Goal: Information Seeking & Learning: Learn about a topic

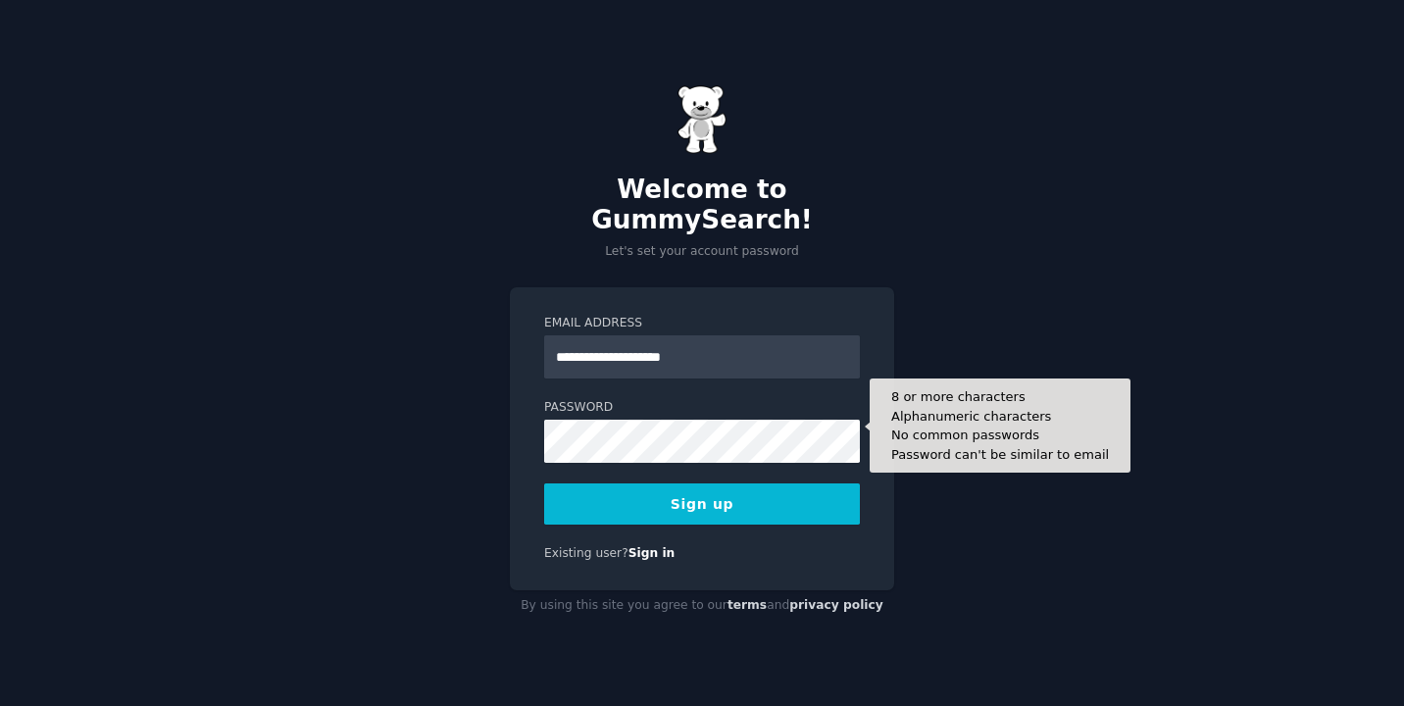
type input "**********"
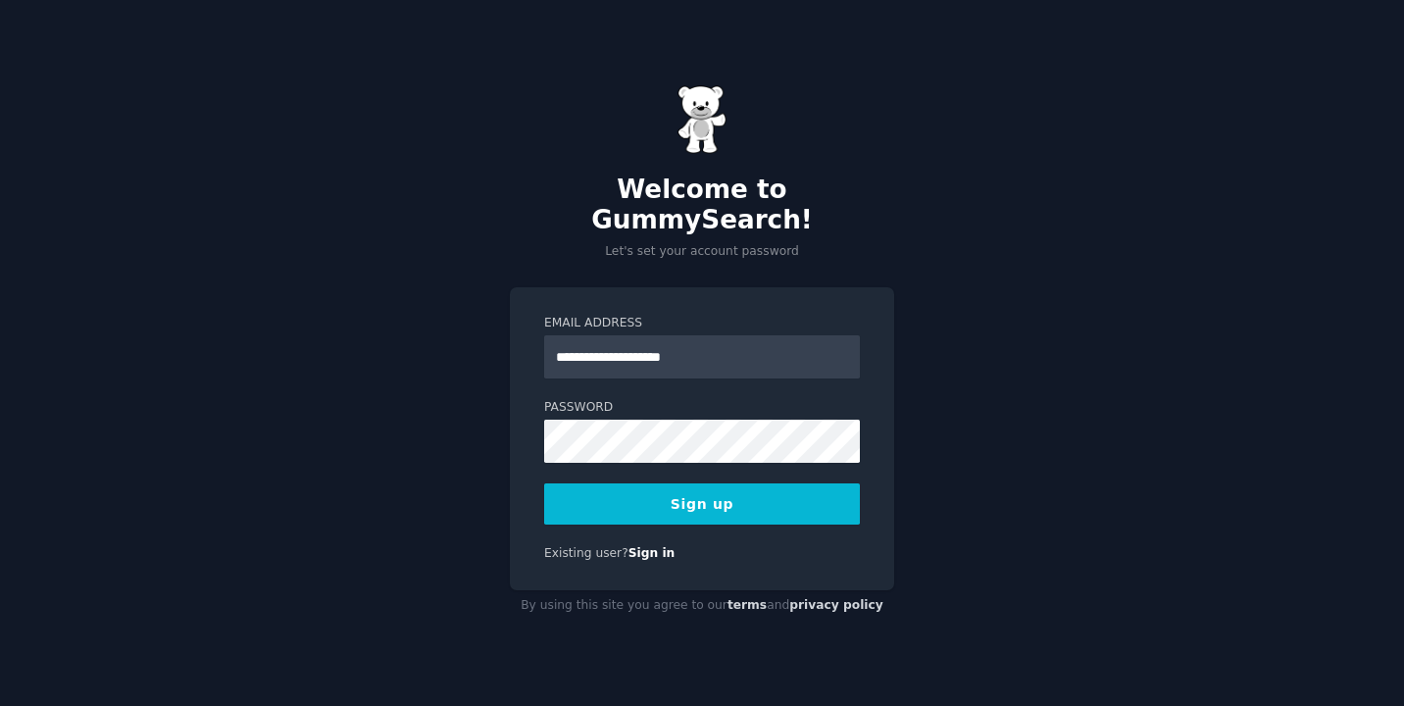
click at [725, 495] on button "Sign up" at bounding box center [702, 504] width 316 height 41
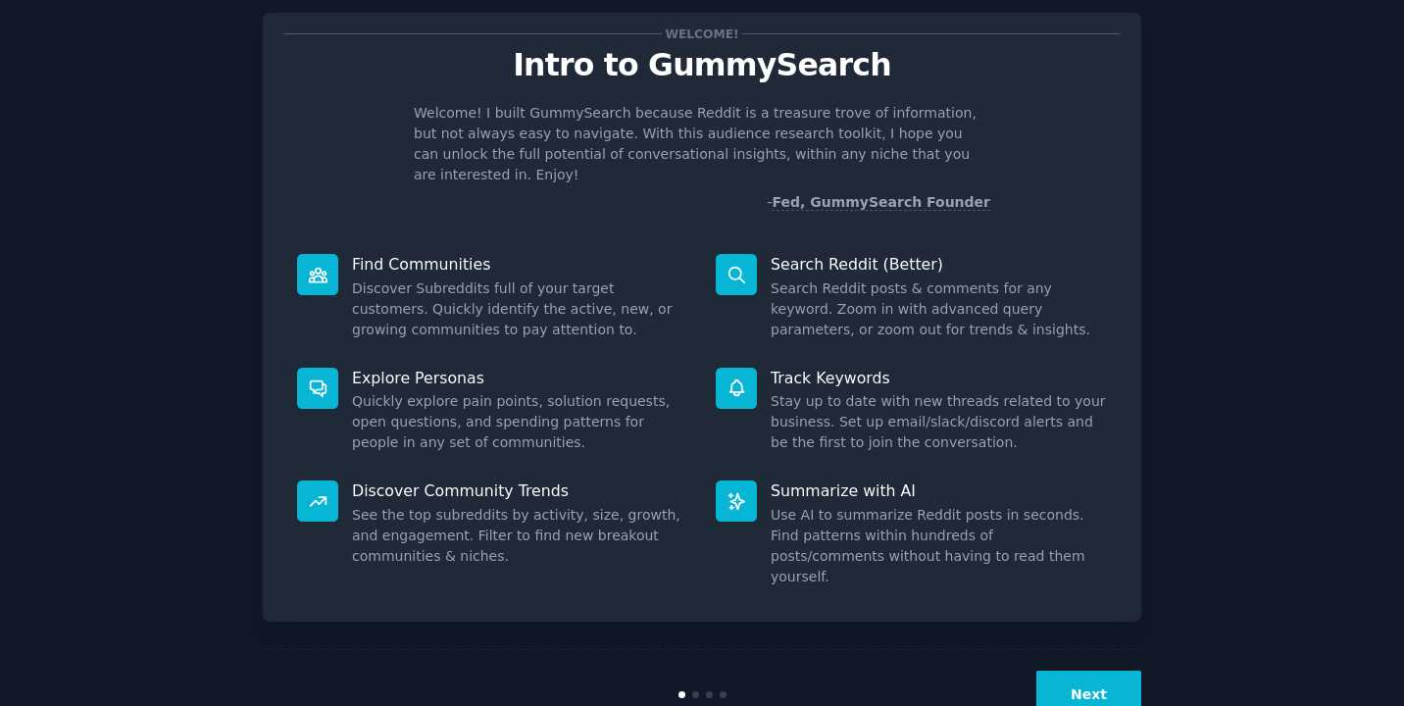
scroll to position [61, 0]
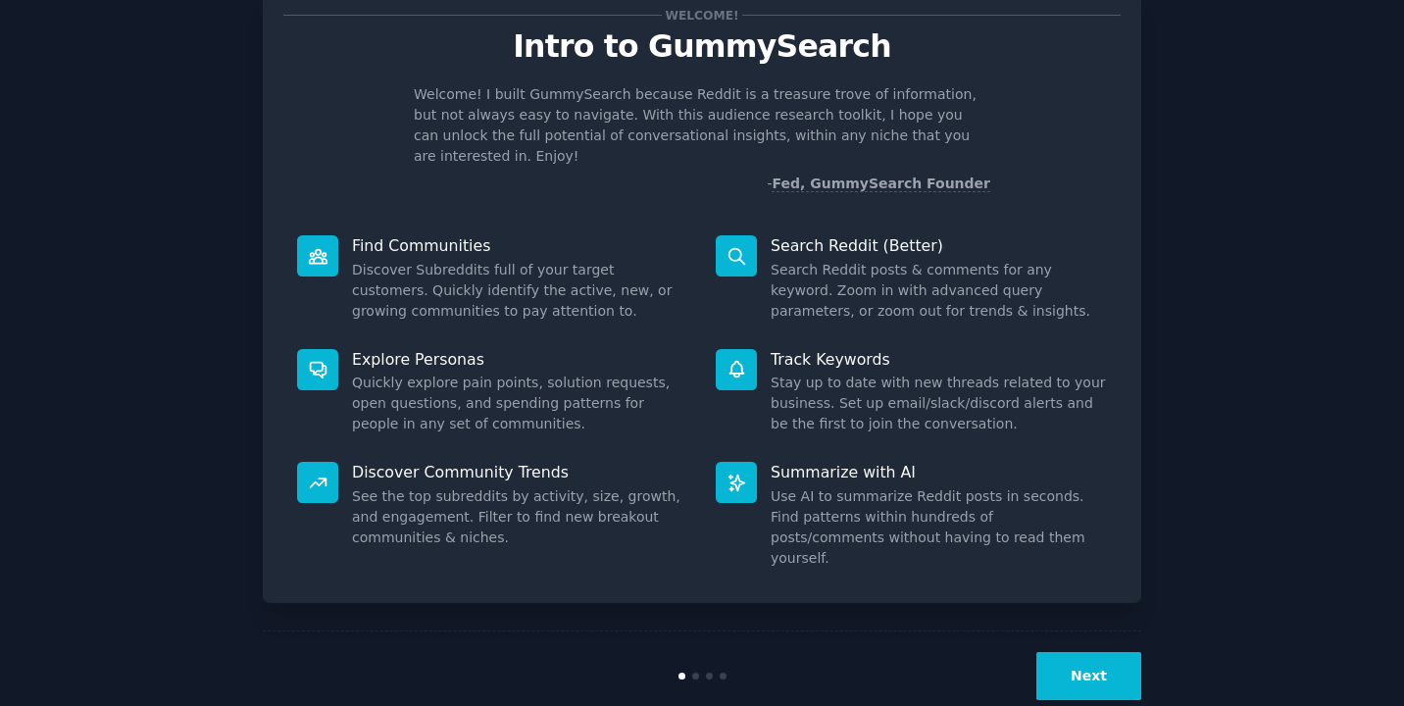
click at [1119, 652] on button "Next" at bounding box center [1089, 676] width 105 height 48
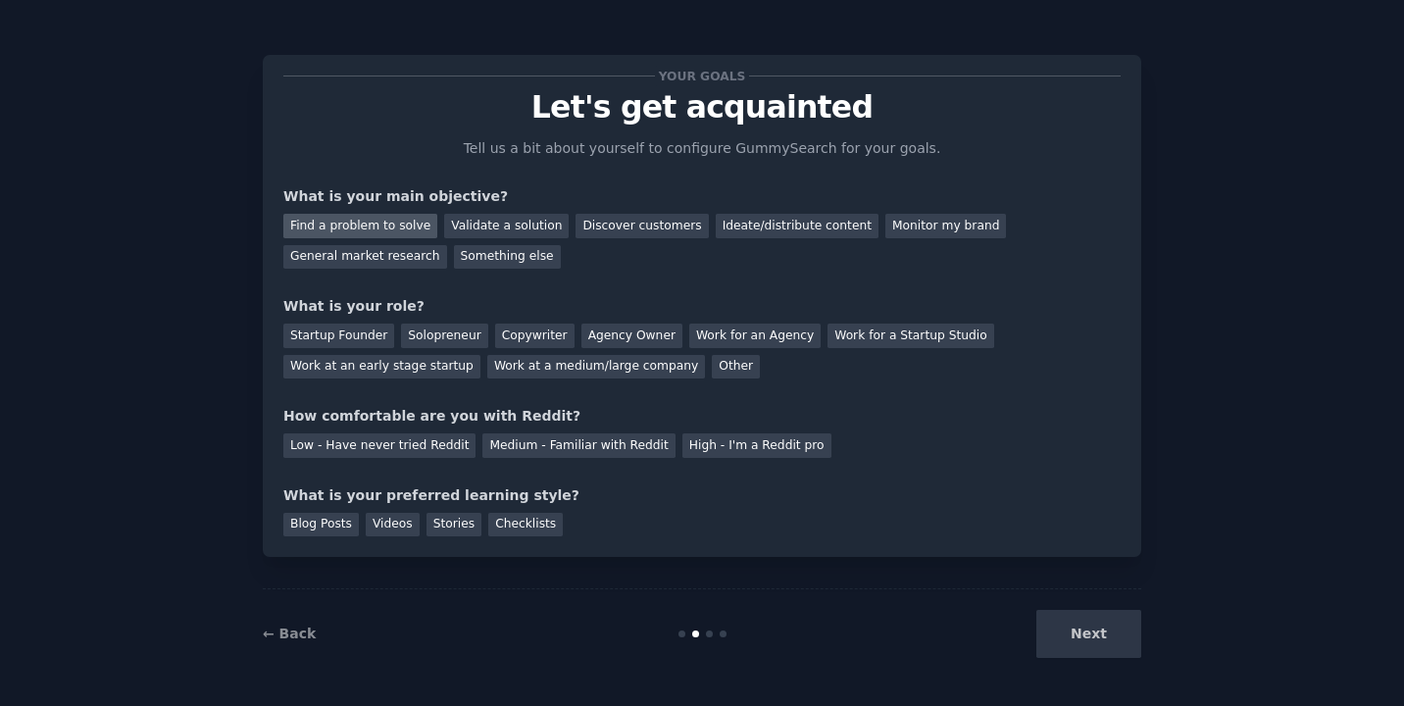
click at [372, 229] on div "Find a problem to solve" at bounding box center [360, 226] width 154 height 25
click at [636, 223] on div "Discover customers" at bounding box center [642, 226] width 132 height 25
click at [1076, 627] on div "Next" at bounding box center [994, 634] width 293 height 48
click at [446, 332] on div "Solopreneur" at bounding box center [444, 336] width 86 height 25
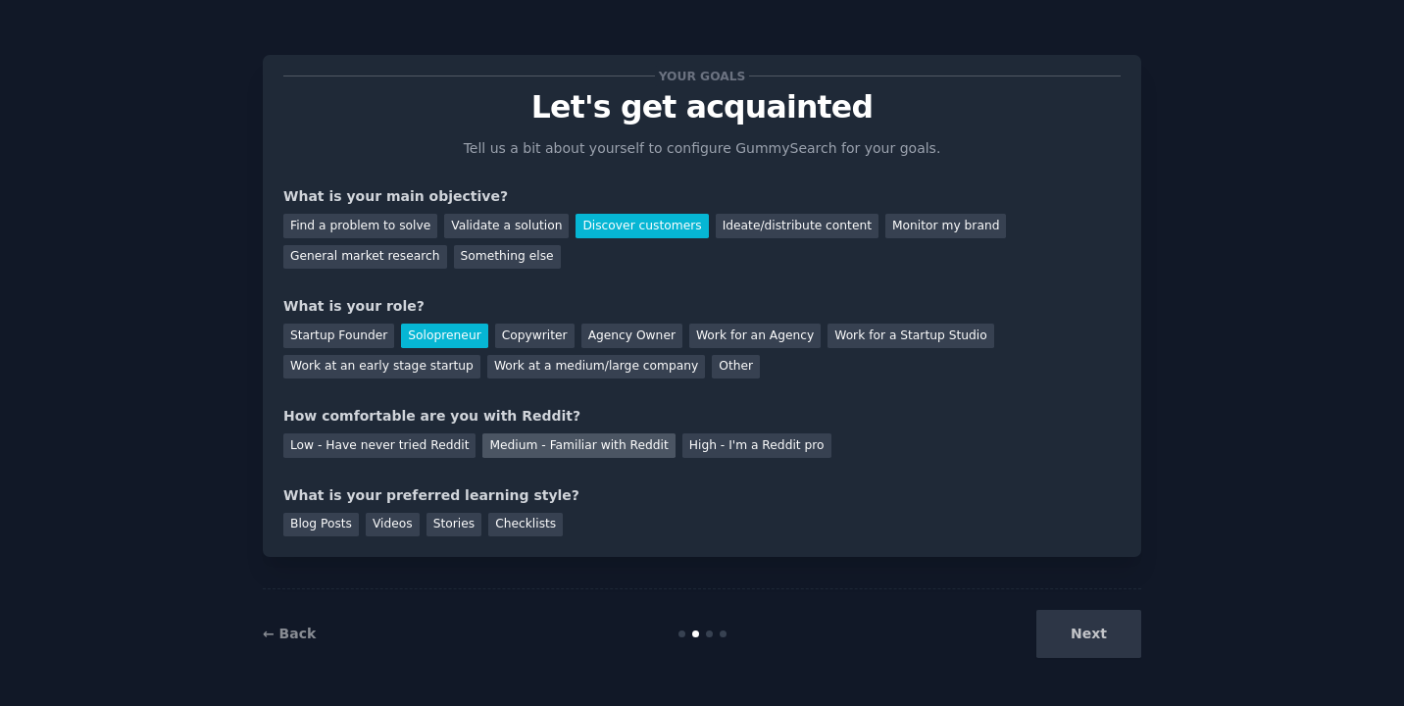
click at [507, 444] on div "Medium - Familiar with Reddit" at bounding box center [579, 445] width 192 height 25
click at [395, 527] on div "Videos" at bounding box center [393, 525] width 54 height 25
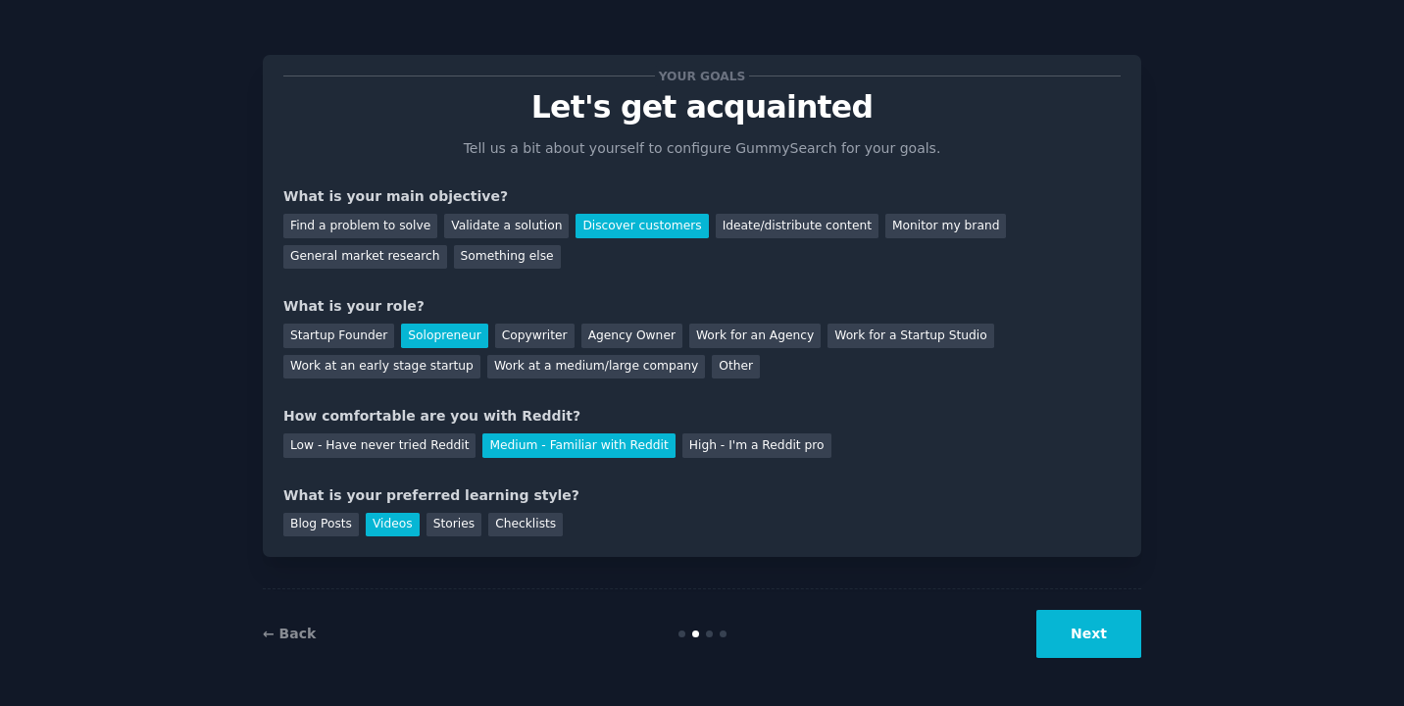
click at [1087, 646] on button "Next" at bounding box center [1089, 634] width 105 height 48
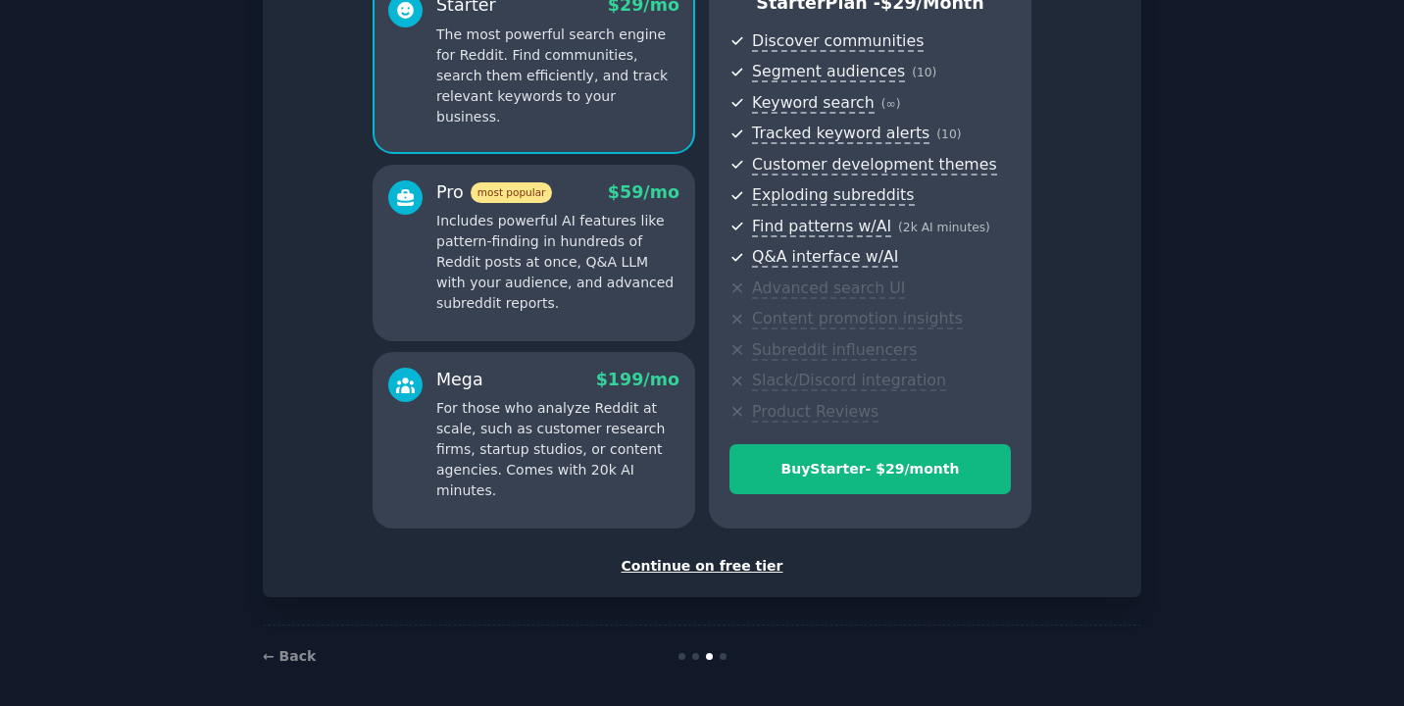
scroll to position [207, 0]
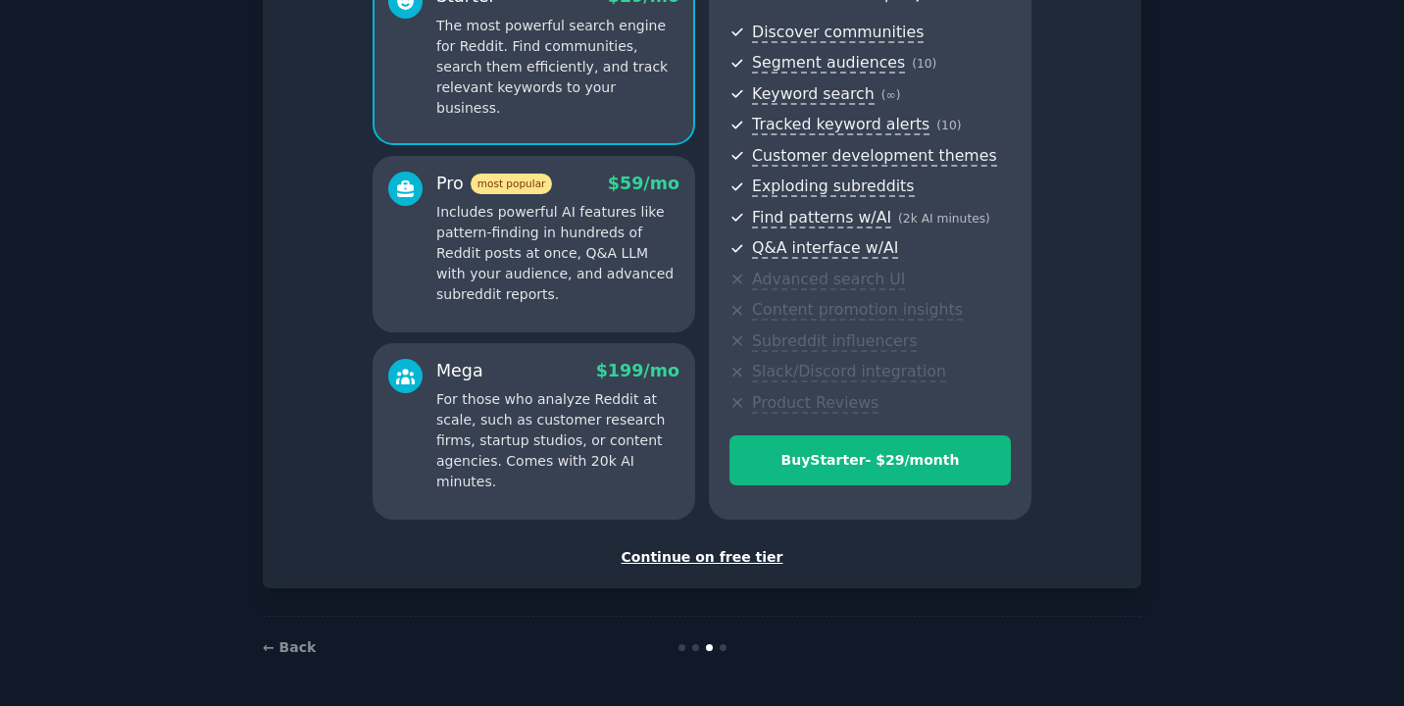
click at [744, 560] on div "Continue on free tier" at bounding box center [702, 557] width 838 height 21
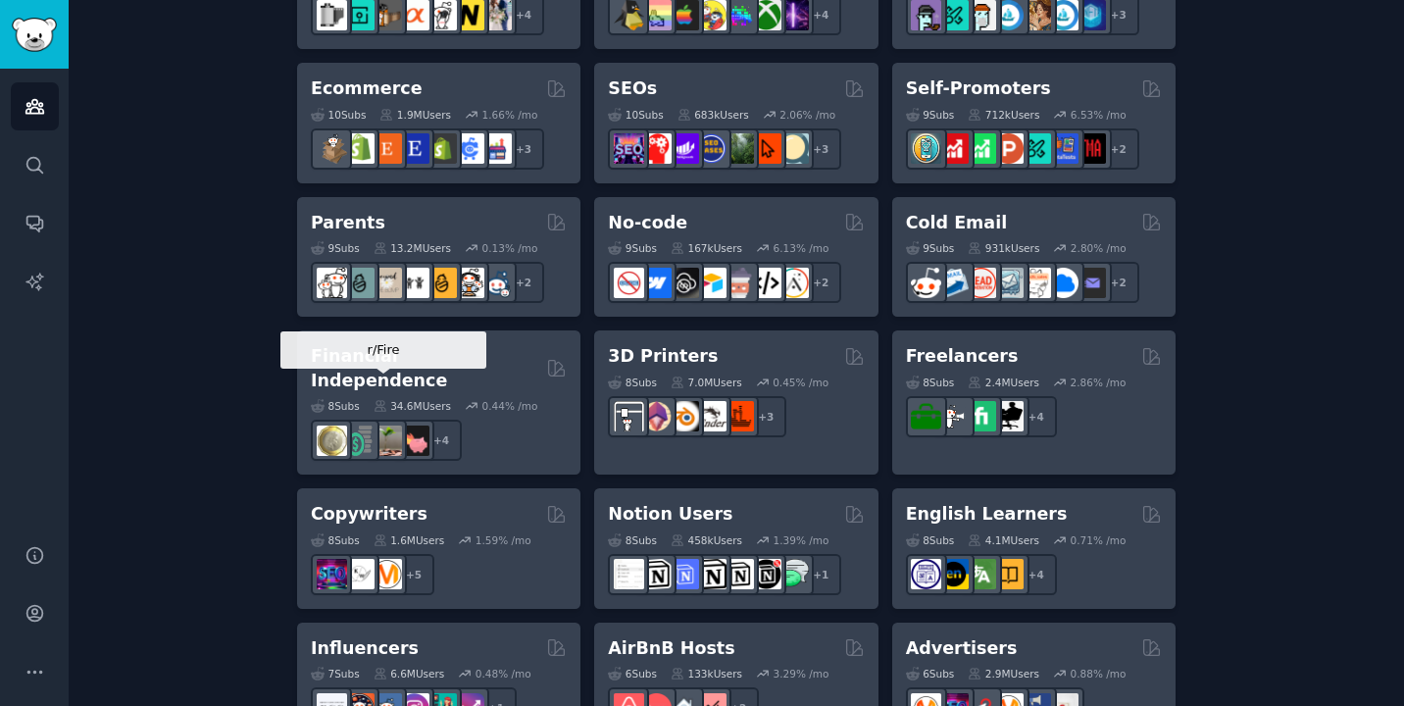
scroll to position [1132, 0]
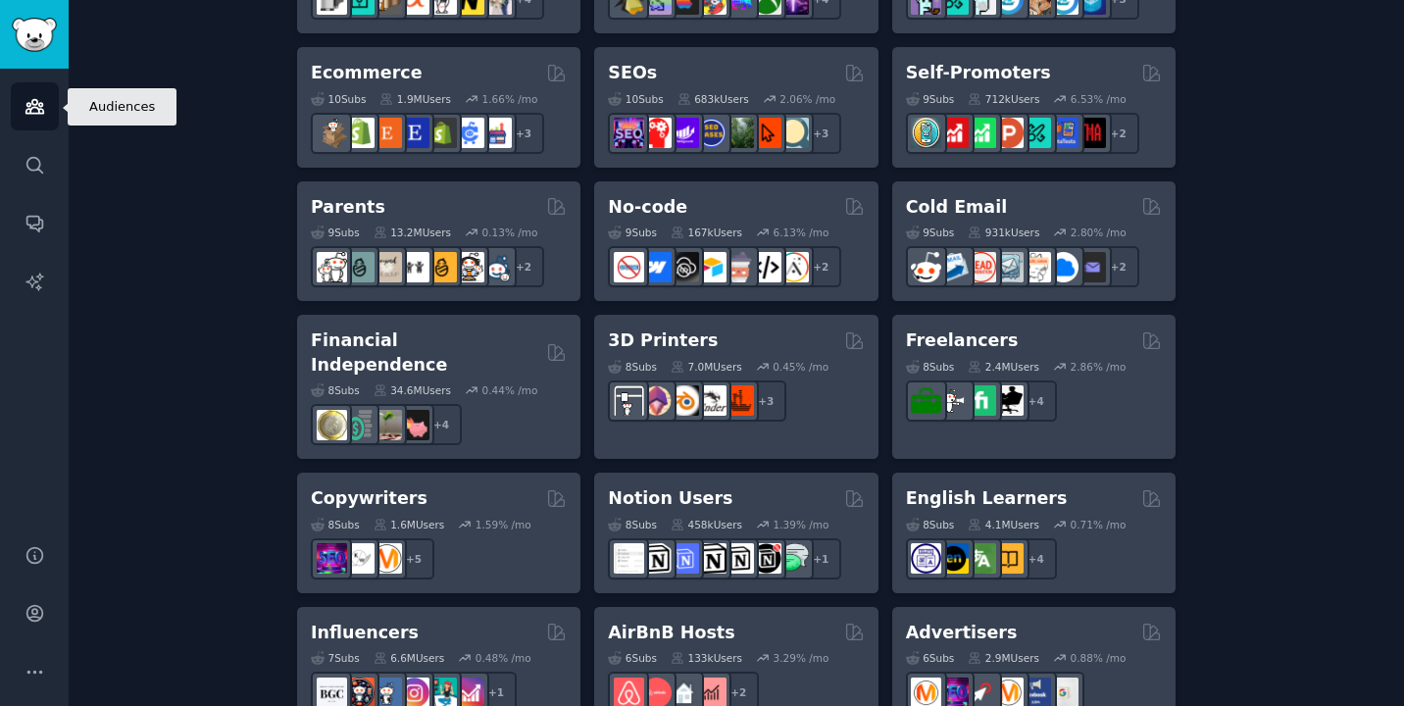
click at [36, 111] on icon "Sidebar" at bounding box center [35, 106] width 21 height 21
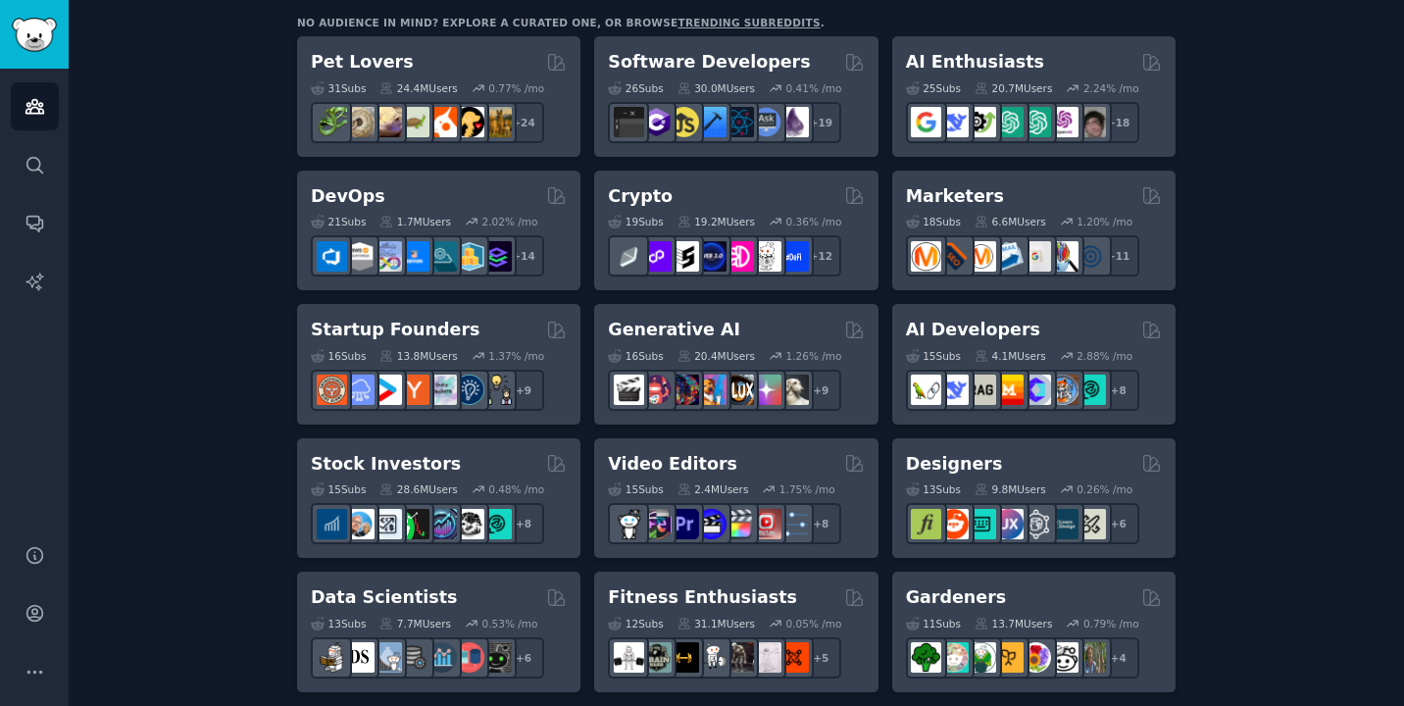
scroll to position [0, 0]
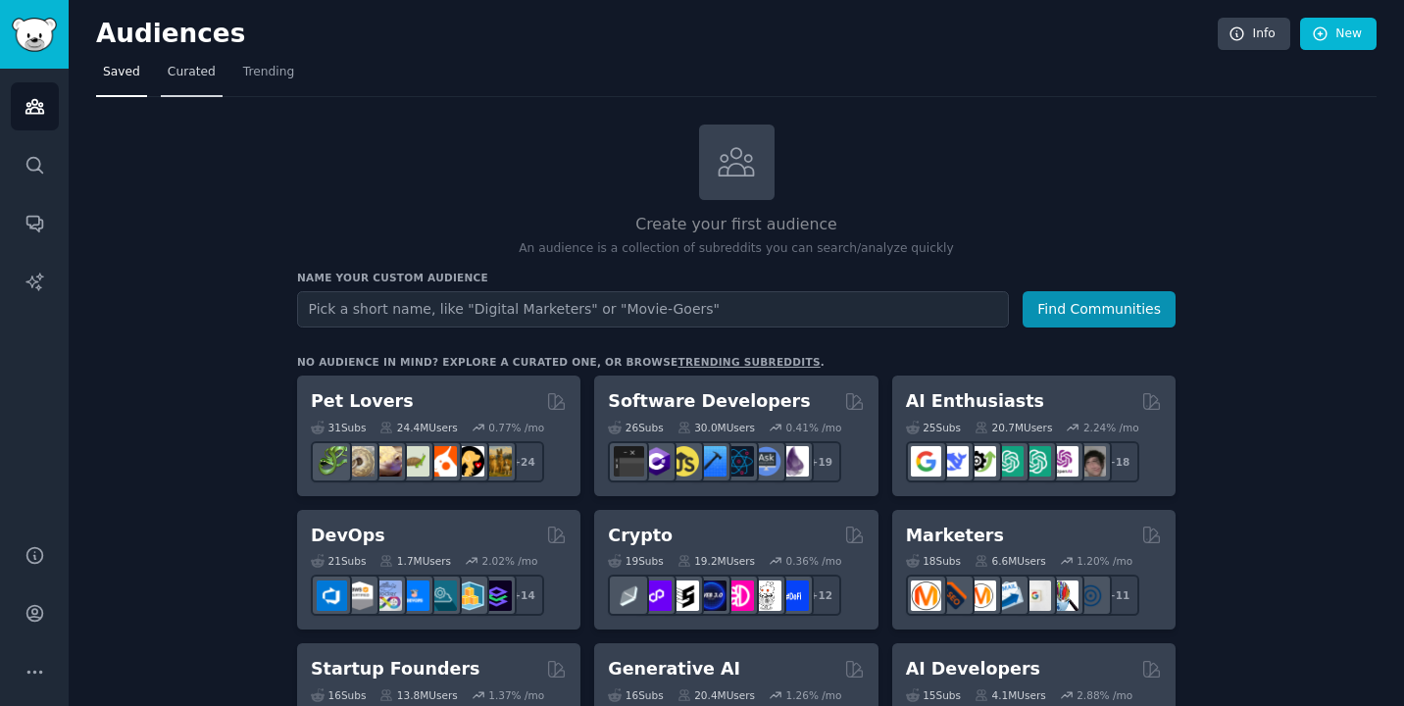
click at [188, 74] on span "Curated" at bounding box center [192, 73] width 48 height 18
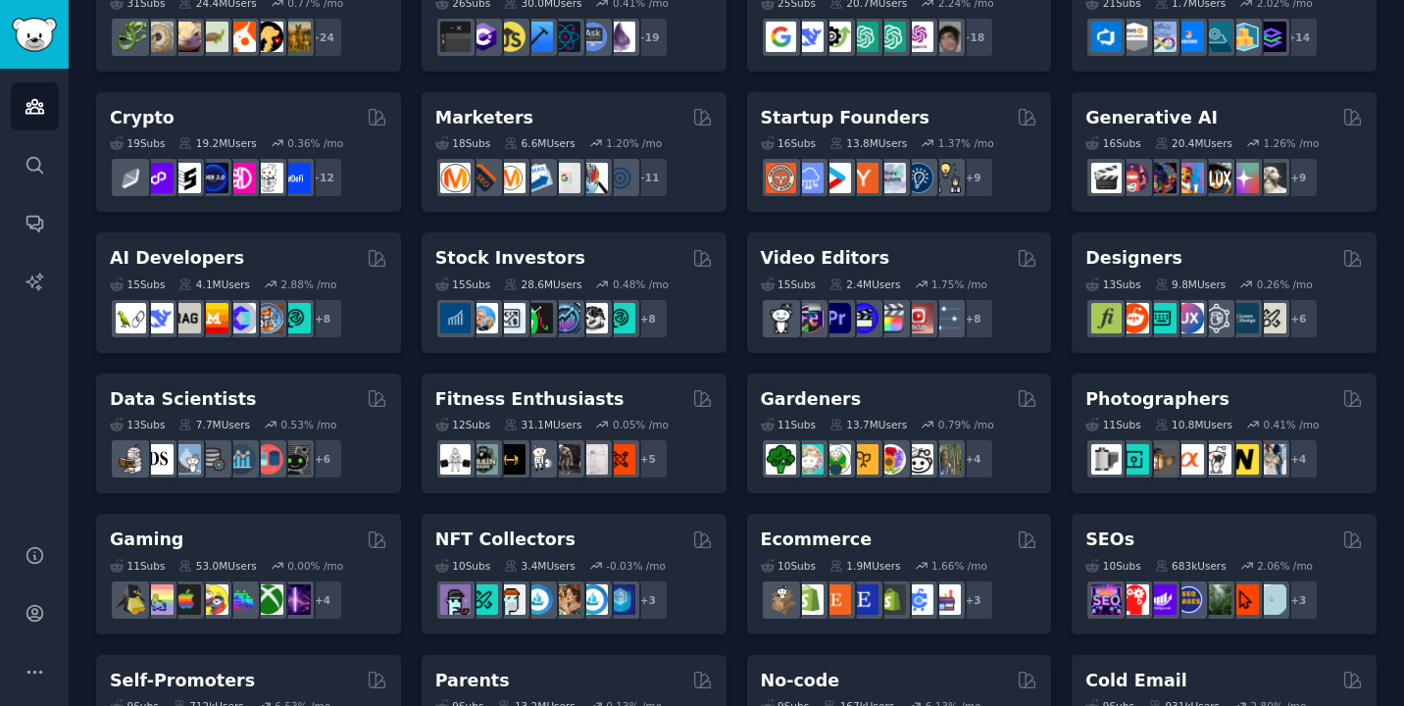
scroll to position [203, 0]
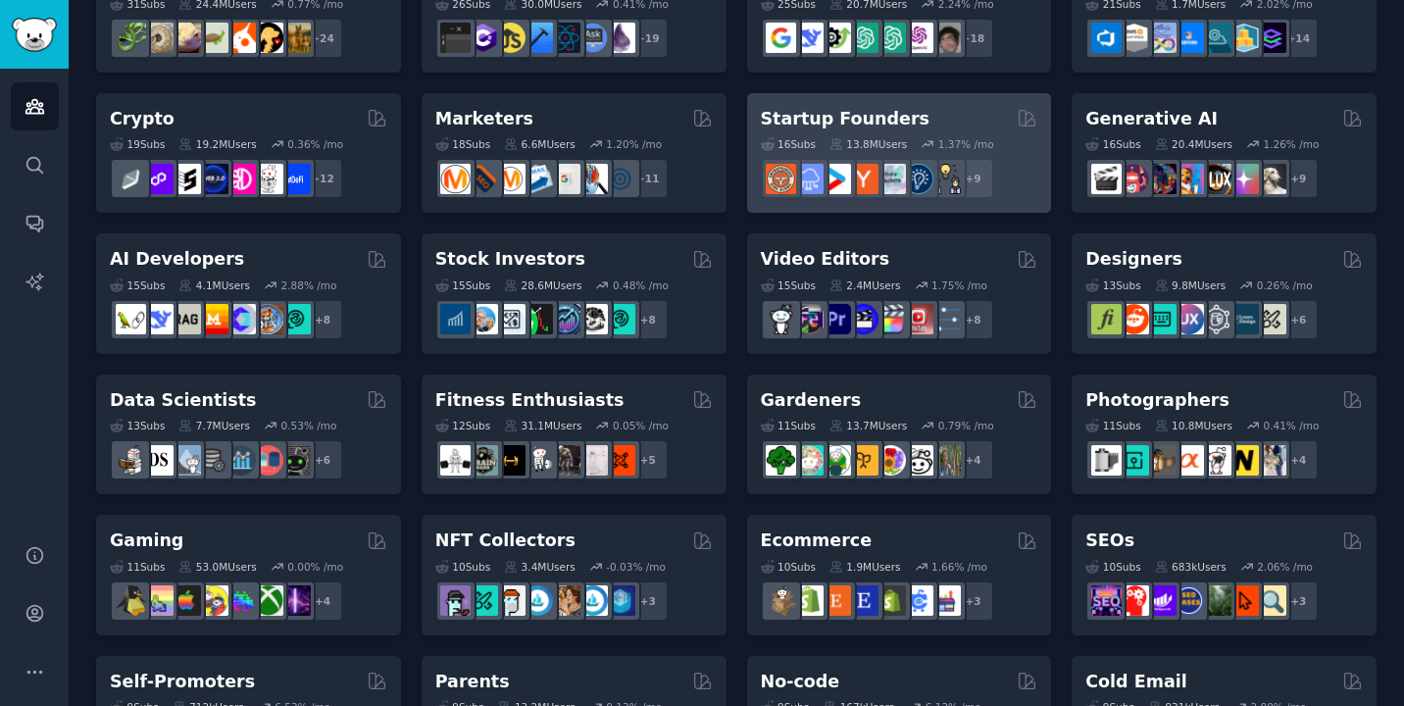
click at [967, 115] on div "Startup Founders" at bounding box center [900, 119] width 278 height 25
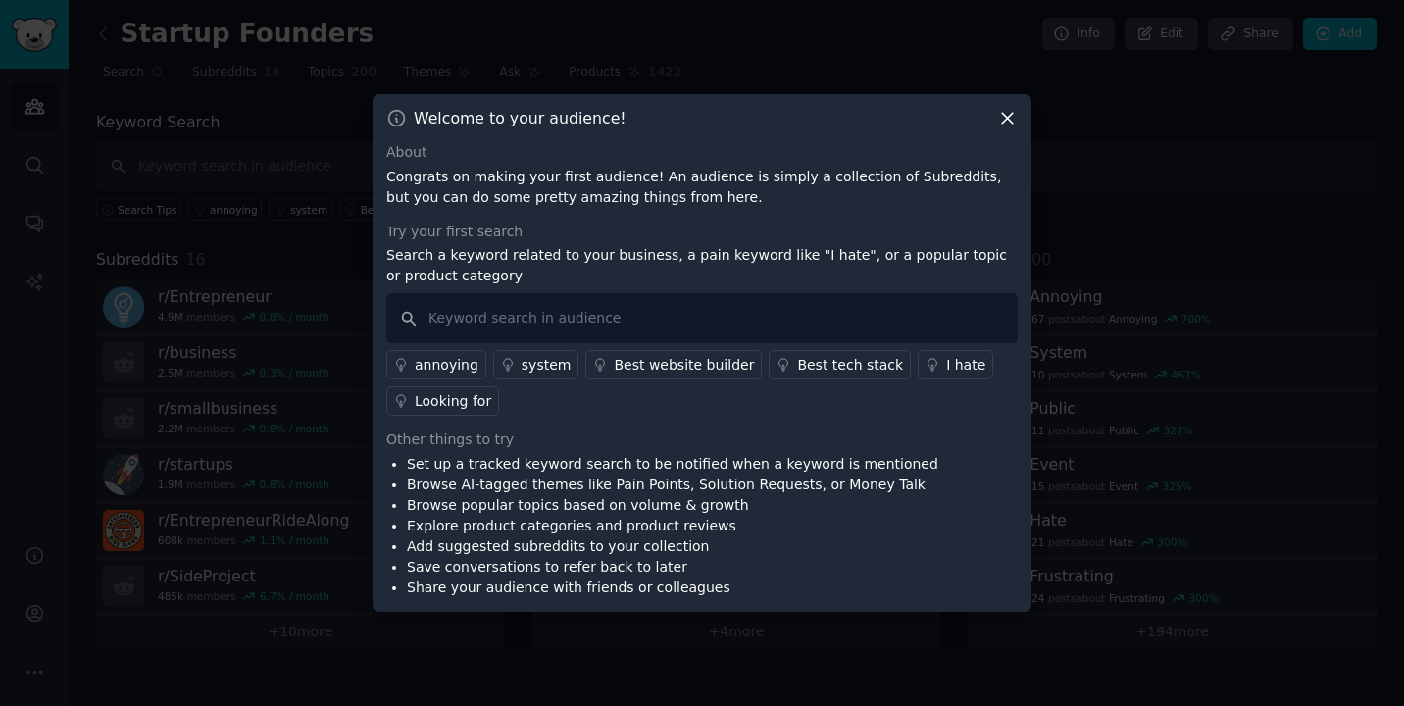
click at [459, 364] on div "annoying" at bounding box center [447, 365] width 64 height 21
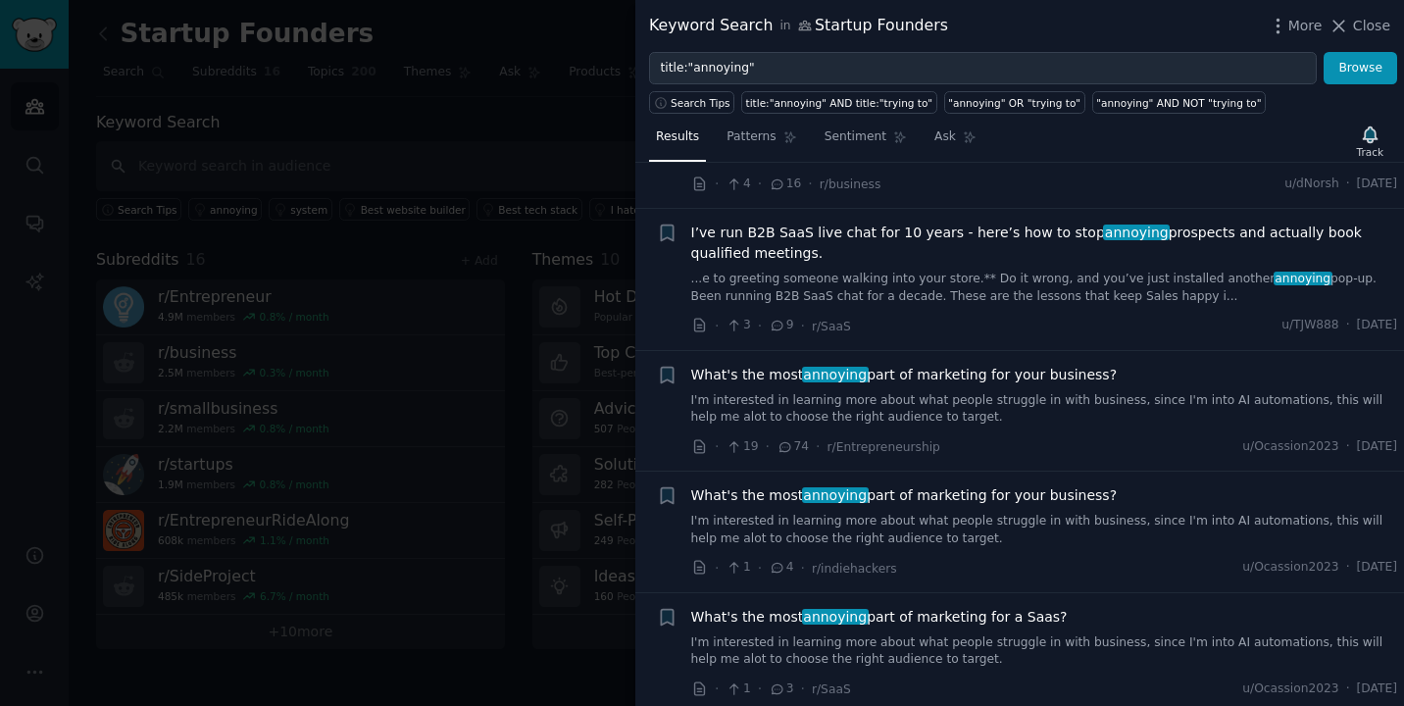
scroll to position [1318, 0]
click at [1374, 24] on span "Close" at bounding box center [1371, 26] width 37 height 21
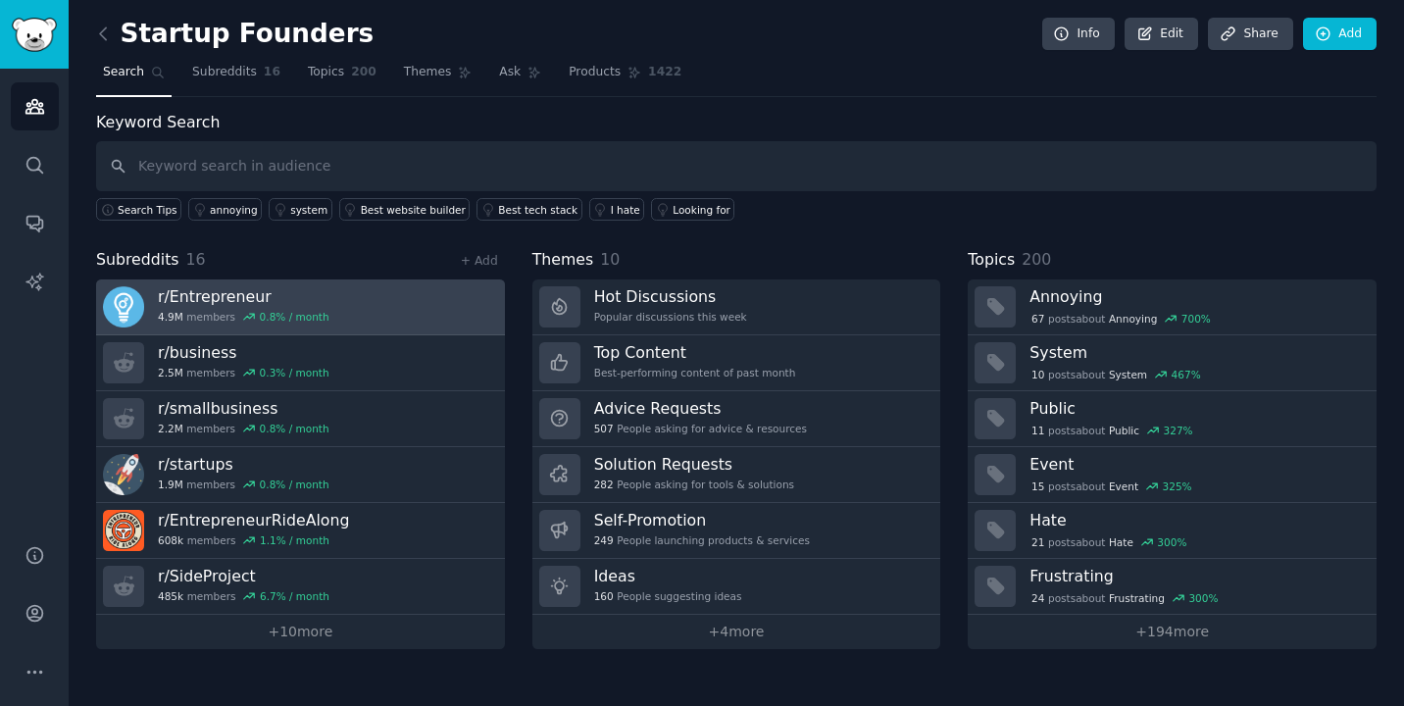
click at [213, 293] on h3 "r/ Entrepreneur" at bounding box center [244, 296] width 172 height 21
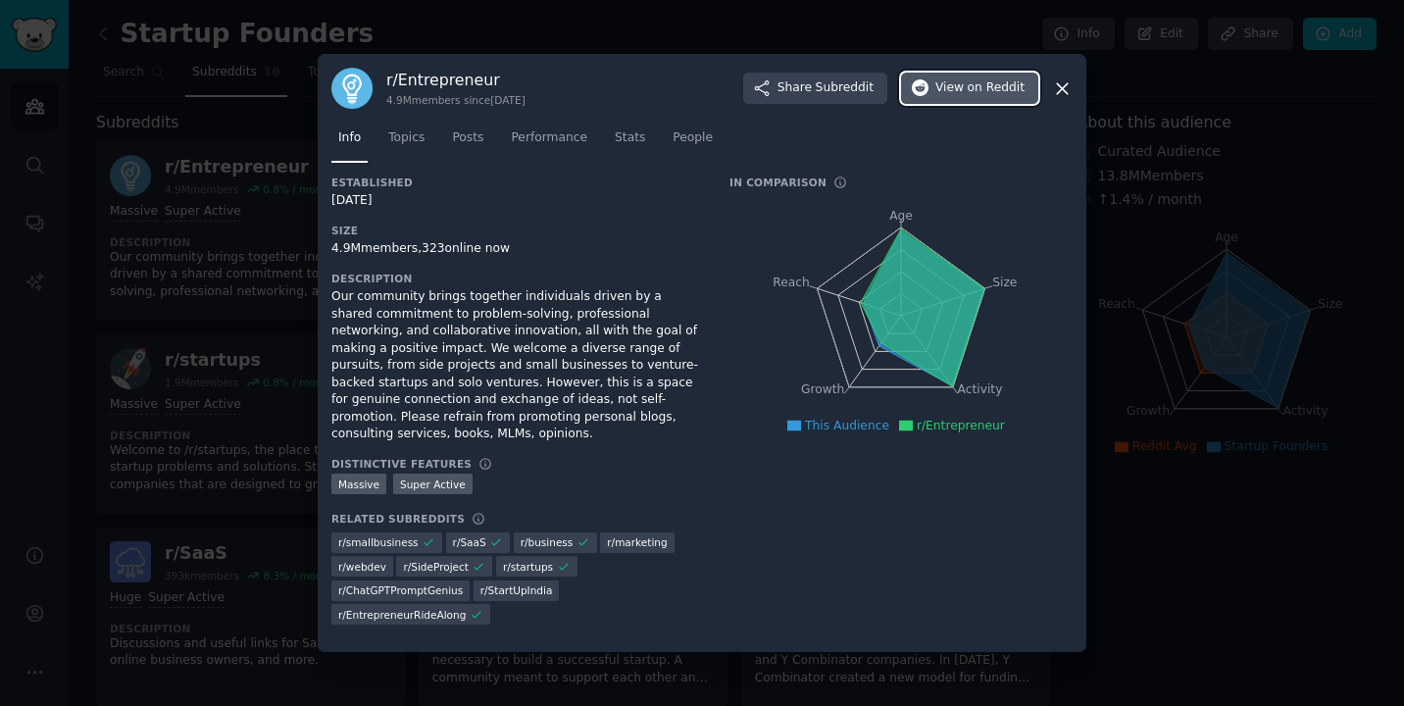
click at [968, 83] on span "View on Reddit" at bounding box center [980, 88] width 89 height 18
click at [1057, 95] on icon at bounding box center [1062, 88] width 21 height 21
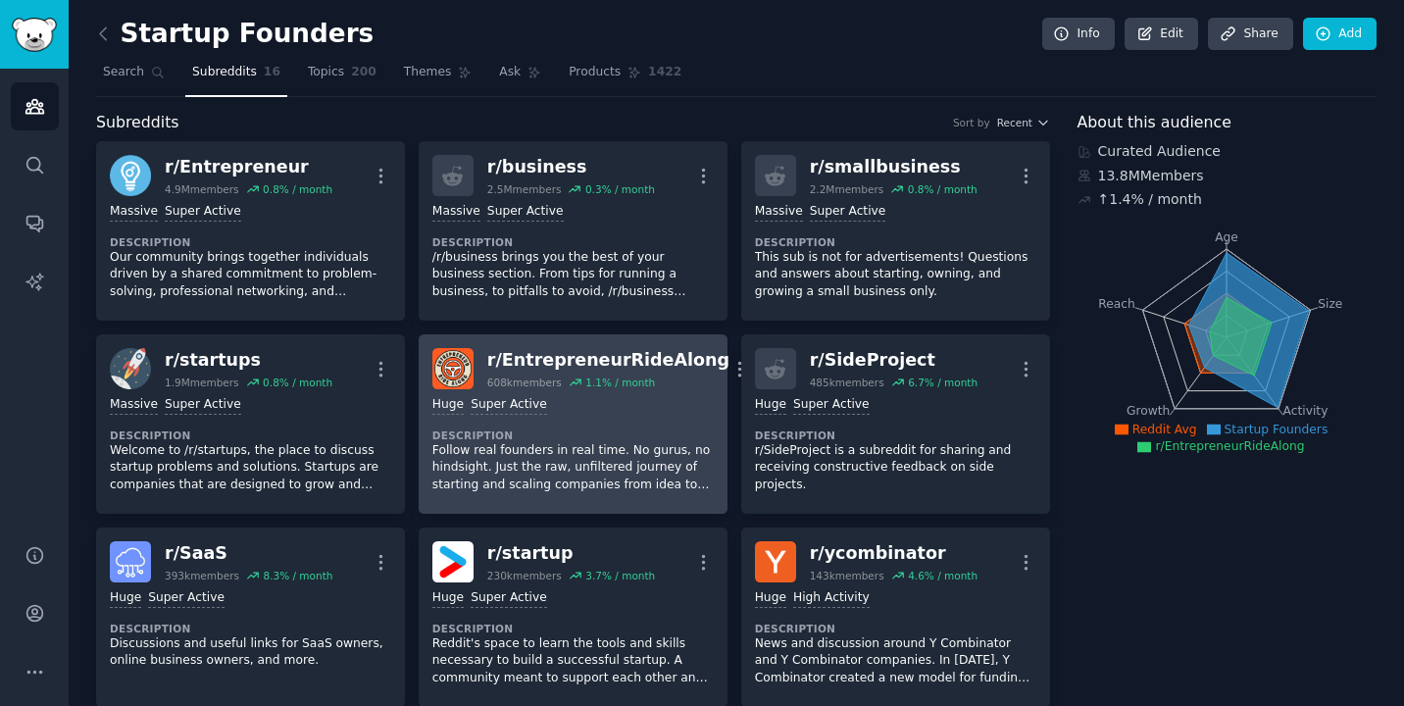
click at [638, 436] on dt "Description" at bounding box center [573, 436] width 281 height 14
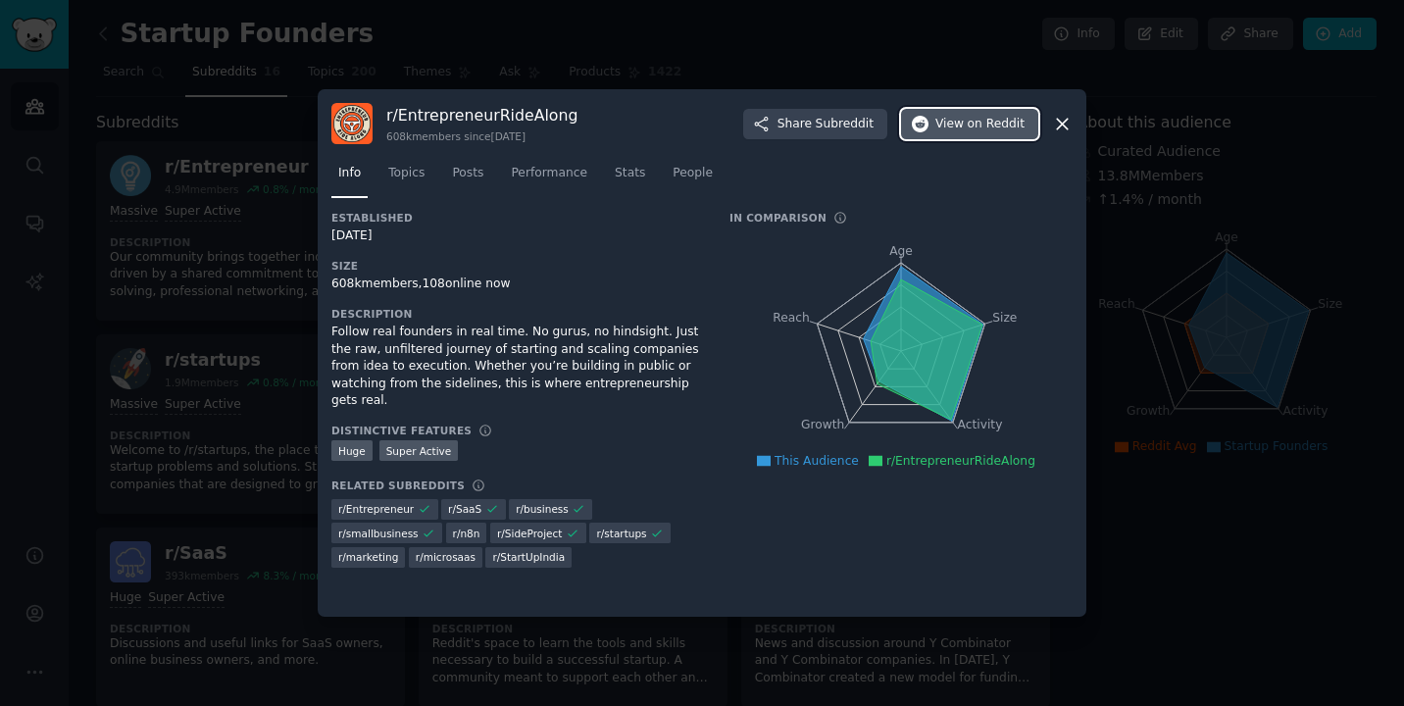
click at [958, 126] on span "View on Reddit" at bounding box center [980, 125] width 89 height 18
